Goal: Task Accomplishment & Management: Manage account settings

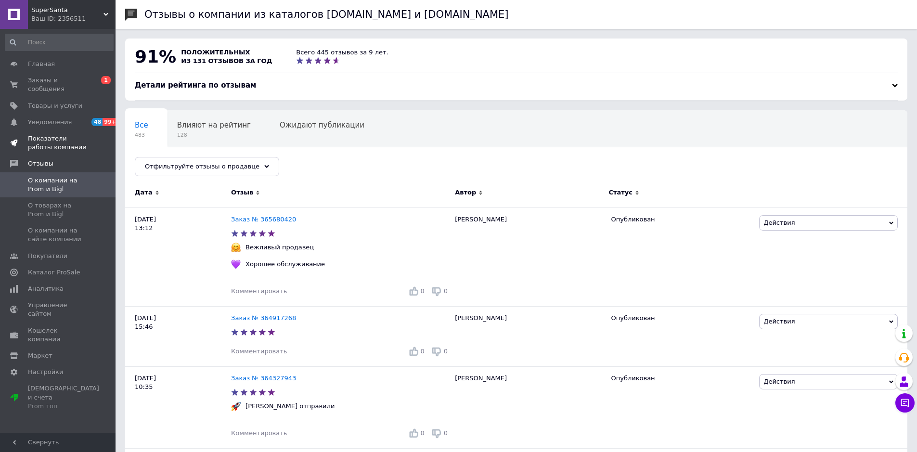
click at [50, 136] on span "Показатели работы компании" at bounding box center [58, 142] width 61 height 17
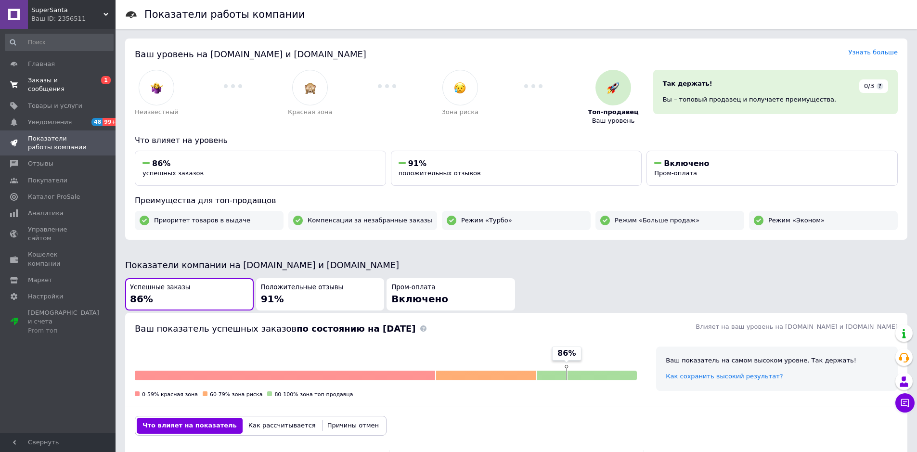
click at [54, 80] on span "Заказы и сообщения" at bounding box center [58, 84] width 61 height 17
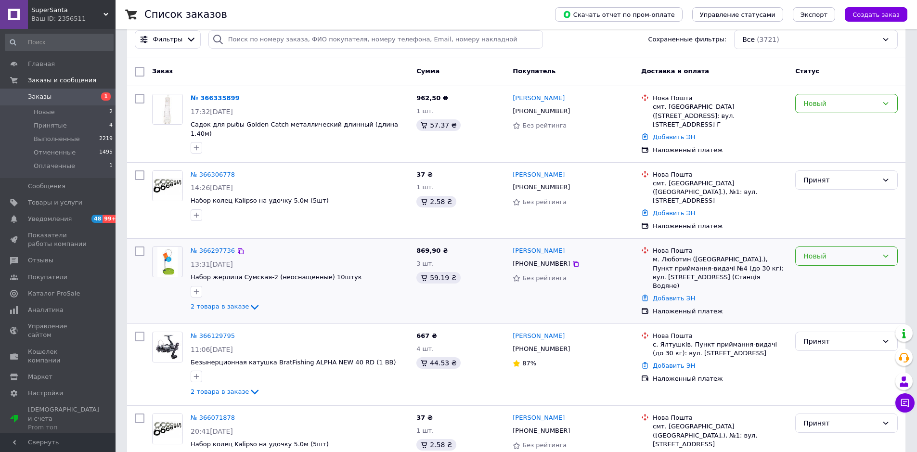
scroll to position [48, 0]
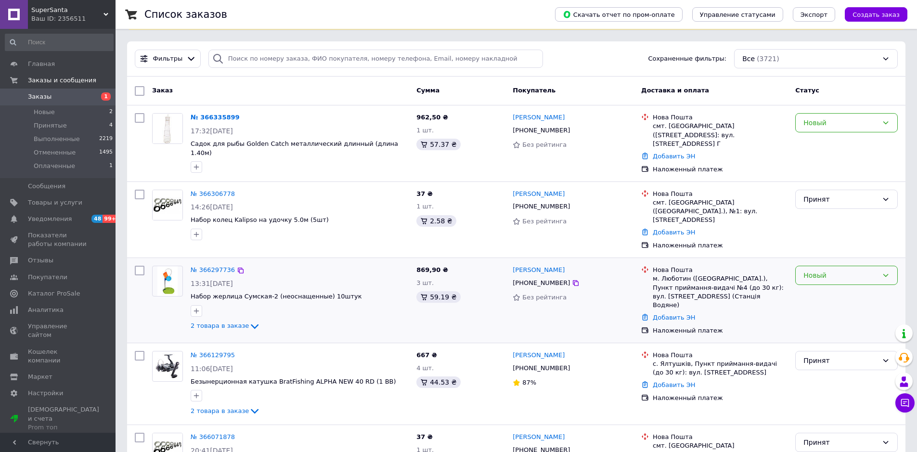
click at [838, 270] on div "Новый" at bounding box center [841, 275] width 75 height 11
click at [821, 287] on li "Принят" at bounding box center [847, 287] width 102 height 17
click at [852, 122] on div "Новый" at bounding box center [841, 122] width 75 height 11
click at [837, 141] on li "Принят" at bounding box center [847, 143] width 102 height 17
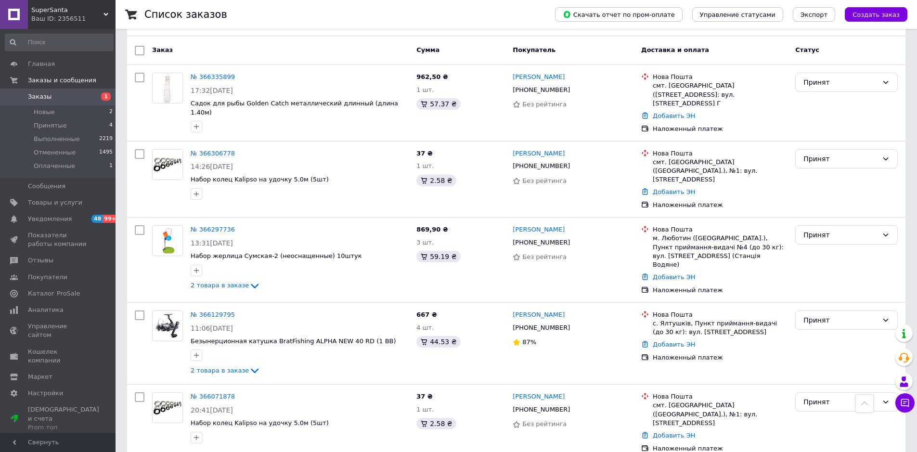
scroll to position [0, 0]
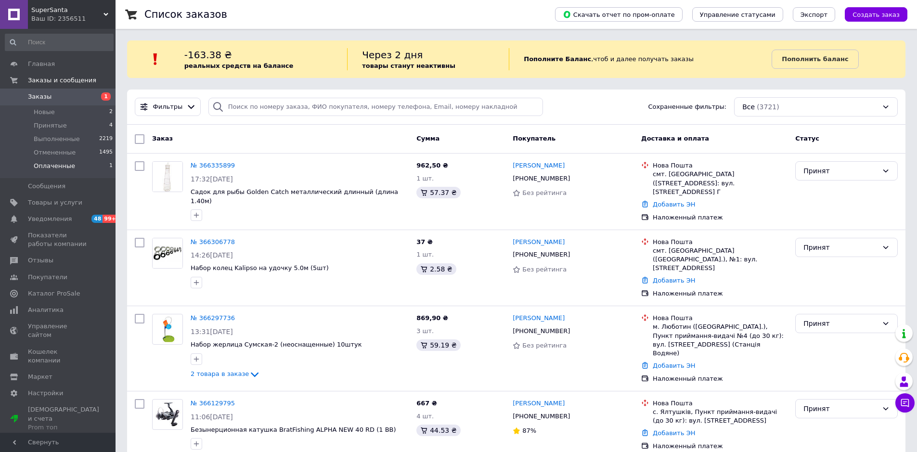
click at [58, 166] on span "Оплаченные" at bounding box center [54, 166] width 41 height 9
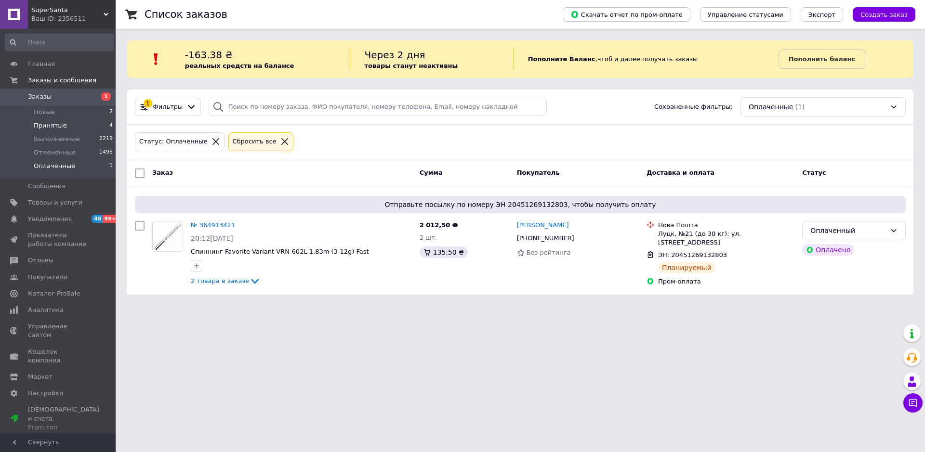
click at [52, 128] on span "Принятые" at bounding box center [50, 125] width 33 height 9
